Goal: Information Seeking & Learning: Learn about a topic

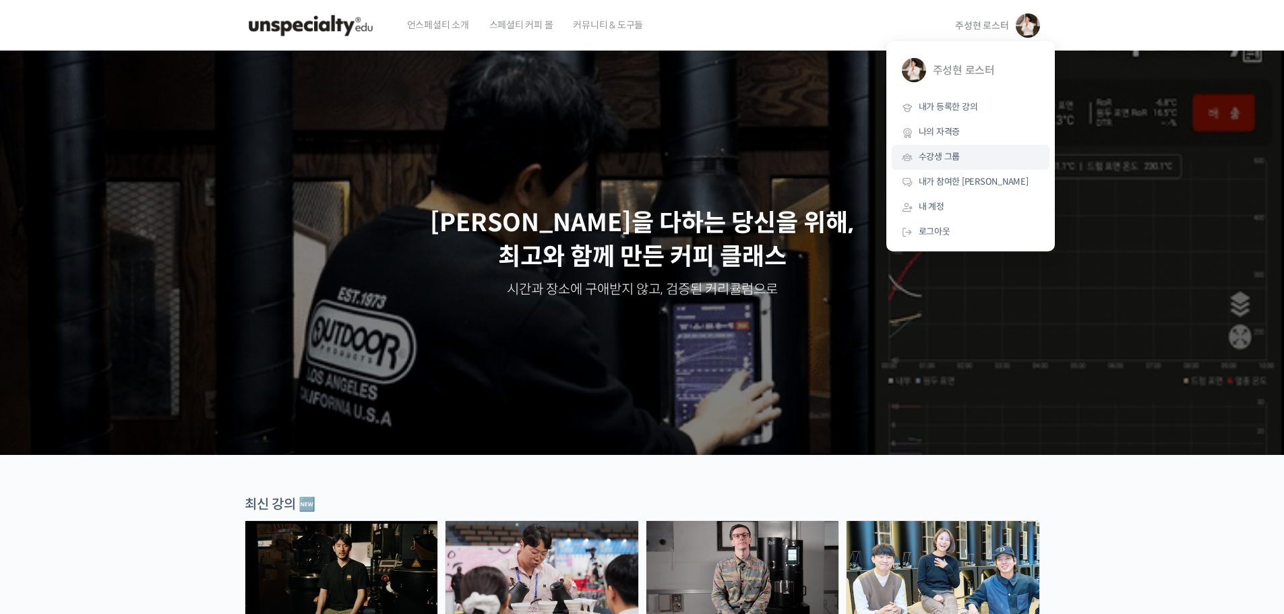
click at [952, 164] on link "수강생 그룹" at bounding box center [971, 157] width 158 height 25
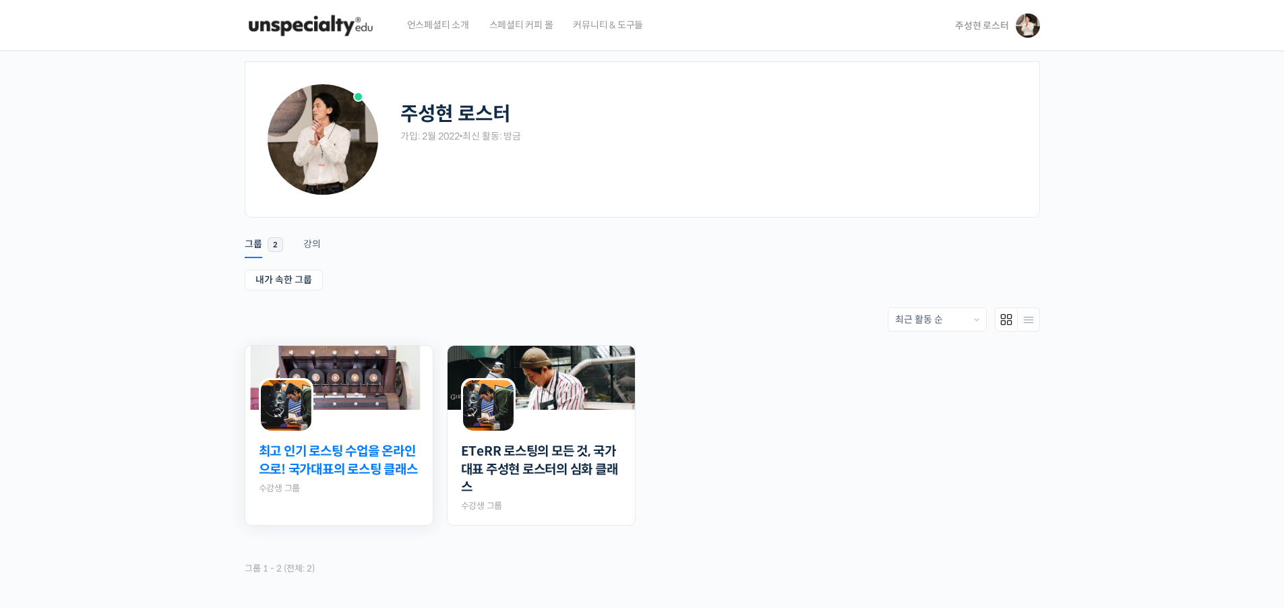
click at [346, 475] on link "최고 인기 로스팅 수업을 온라인으로! 국가대표의 로스팅 클래스" at bounding box center [339, 461] width 160 height 36
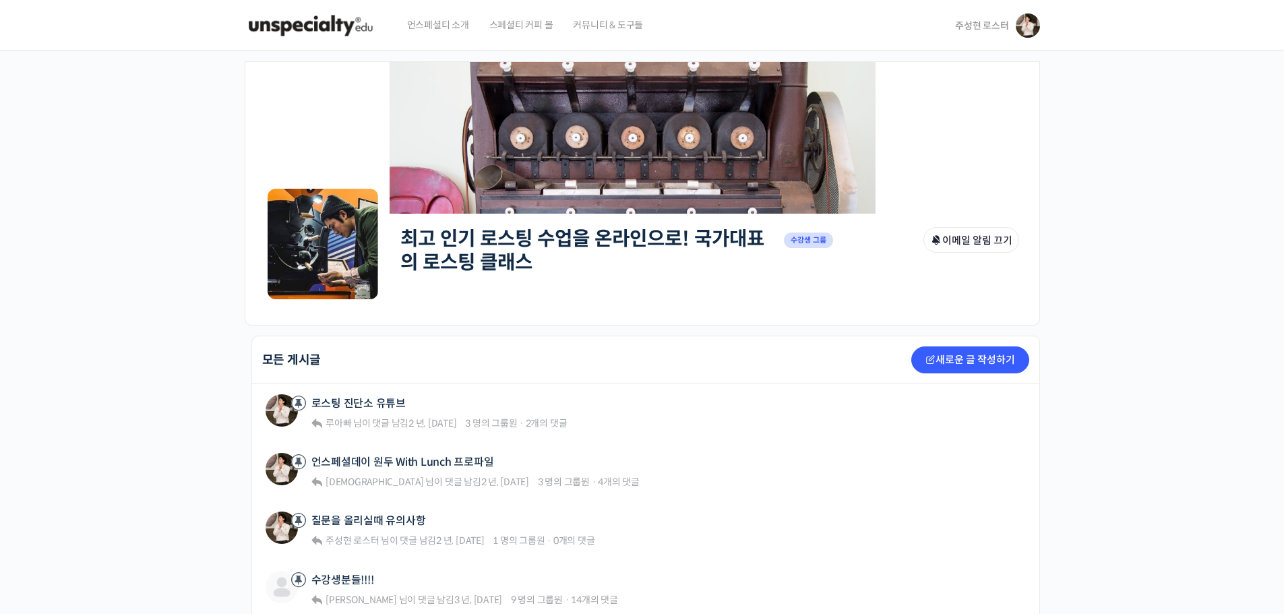
click at [992, 24] on span "주성현 로스터" at bounding box center [981, 26] width 53 height 12
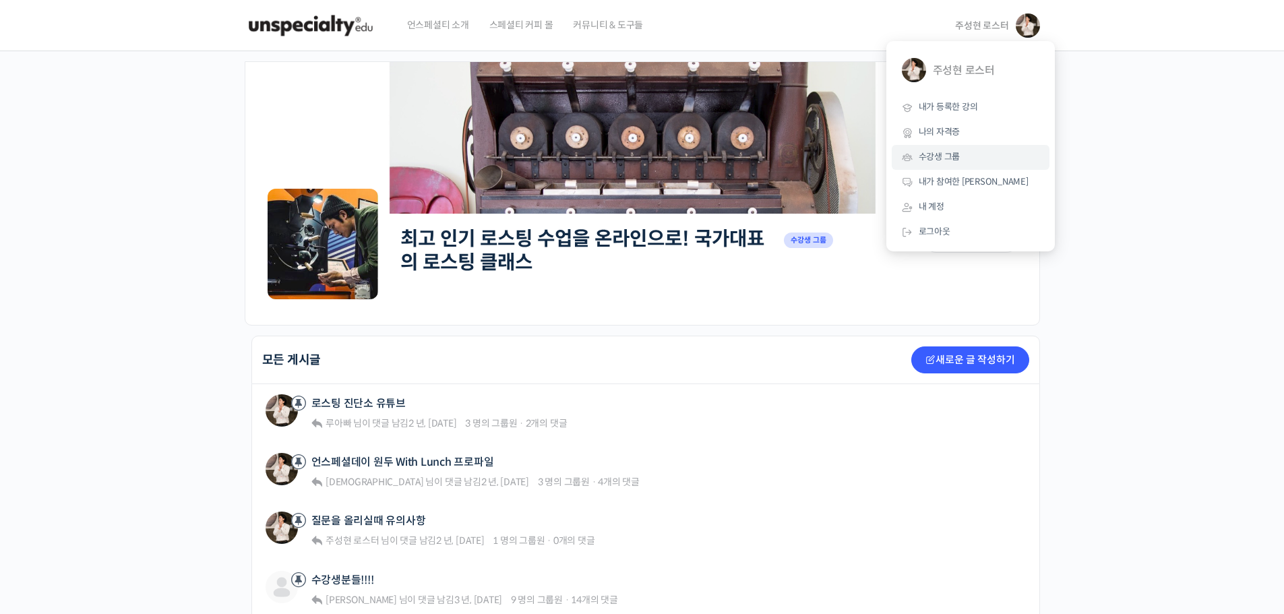
click at [946, 158] on span "수강생 그룹" at bounding box center [940, 156] width 42 height 11
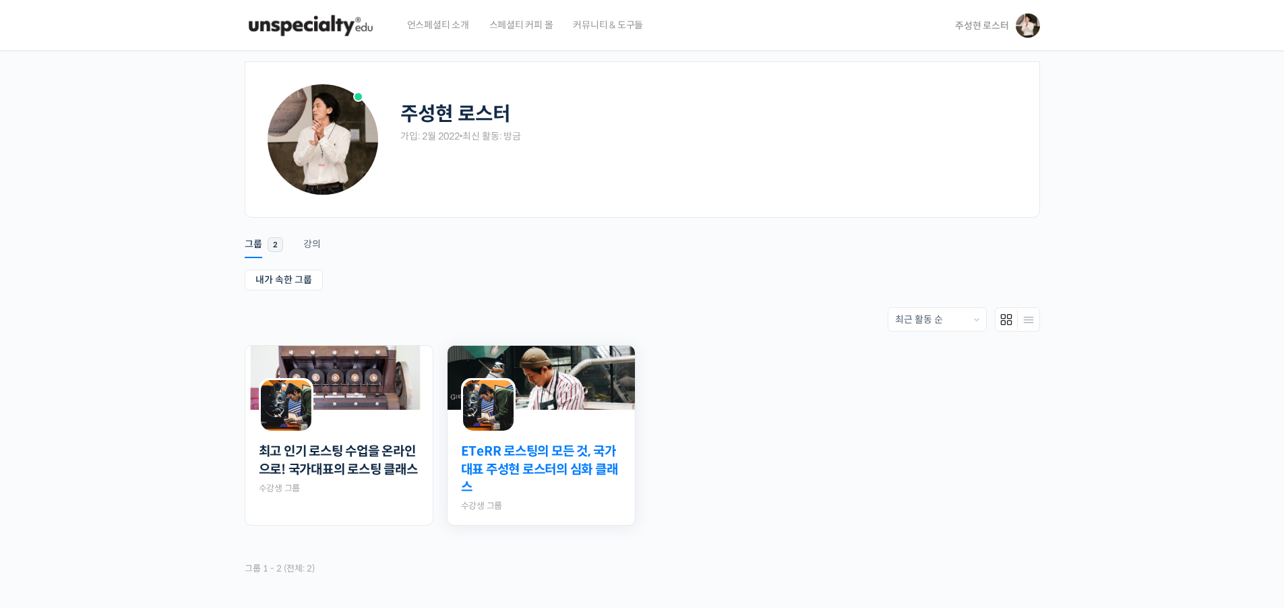
click at [580, 464] on link "ETeRR 로스팅의 모든 것, 국가대표 주성현 로스터의 심화 클래스" at bounding box center [541, 470] width 160 height 54
